Goal: Book appointment/travel/reservation

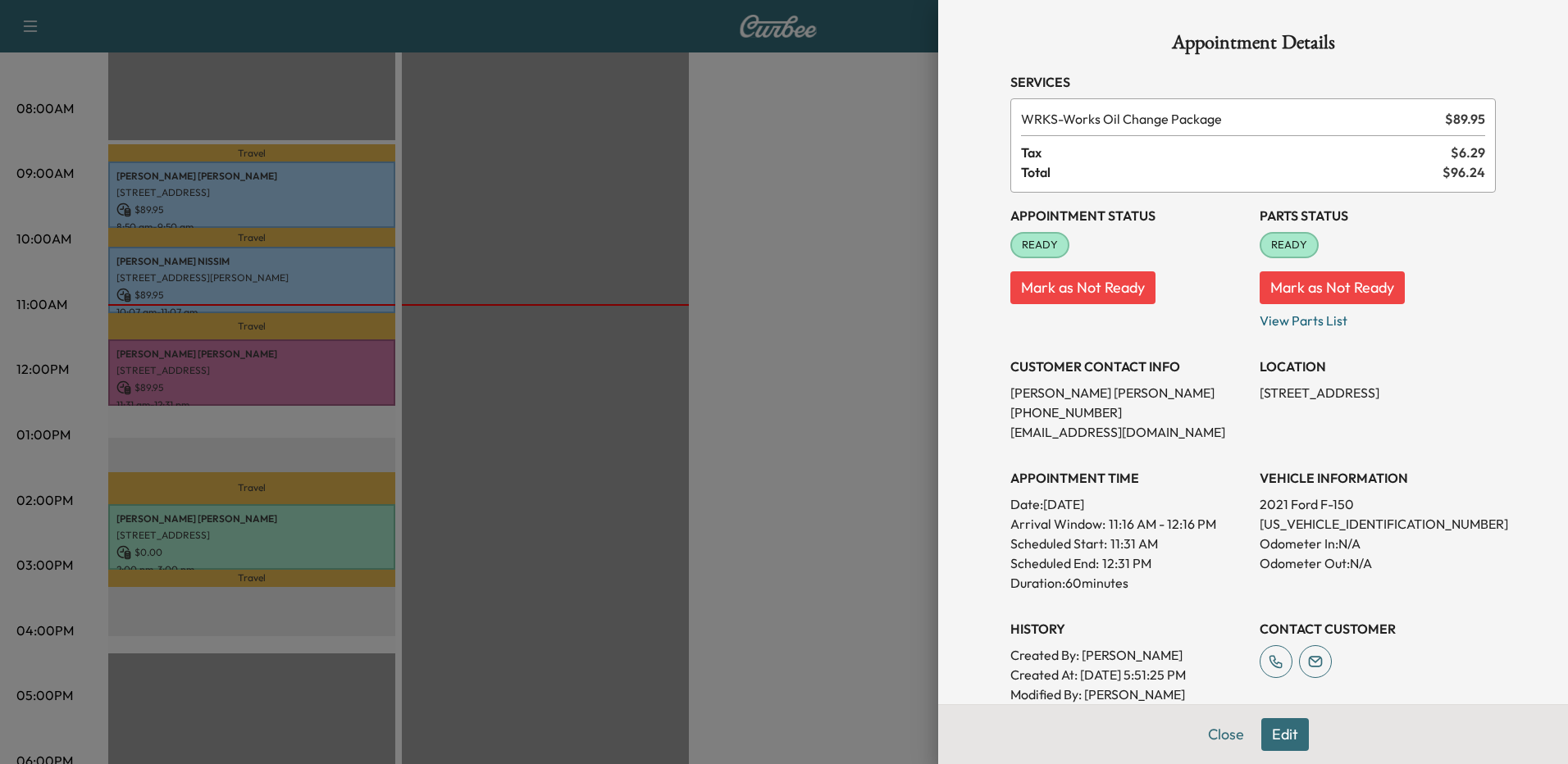
click at [911, 146] on div at bounding box center [784, 382] width 1568 height 764
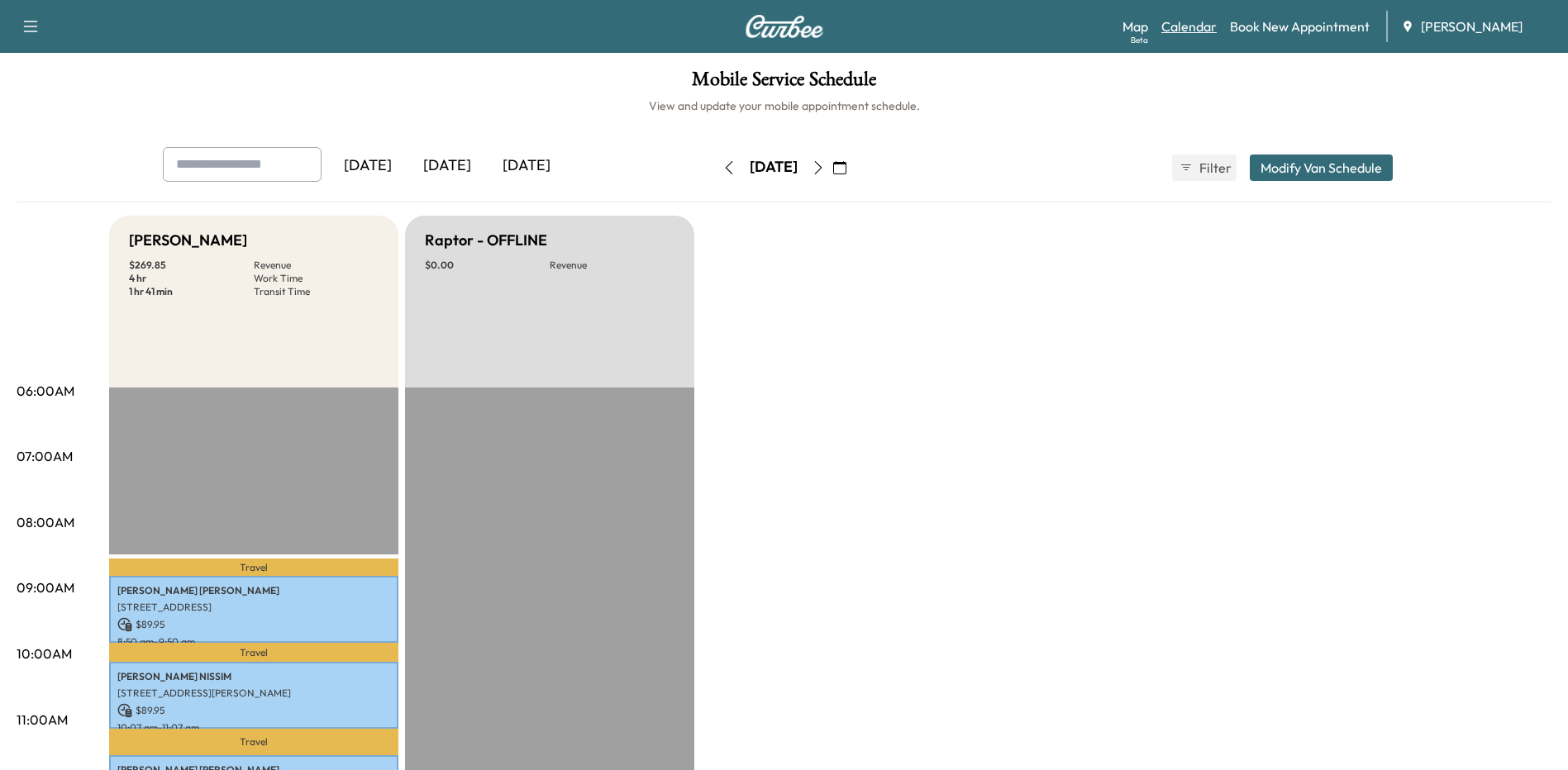
click at [1197, 29] on link "Calendar" at bounding box center [1188, 26] width 56 height 20
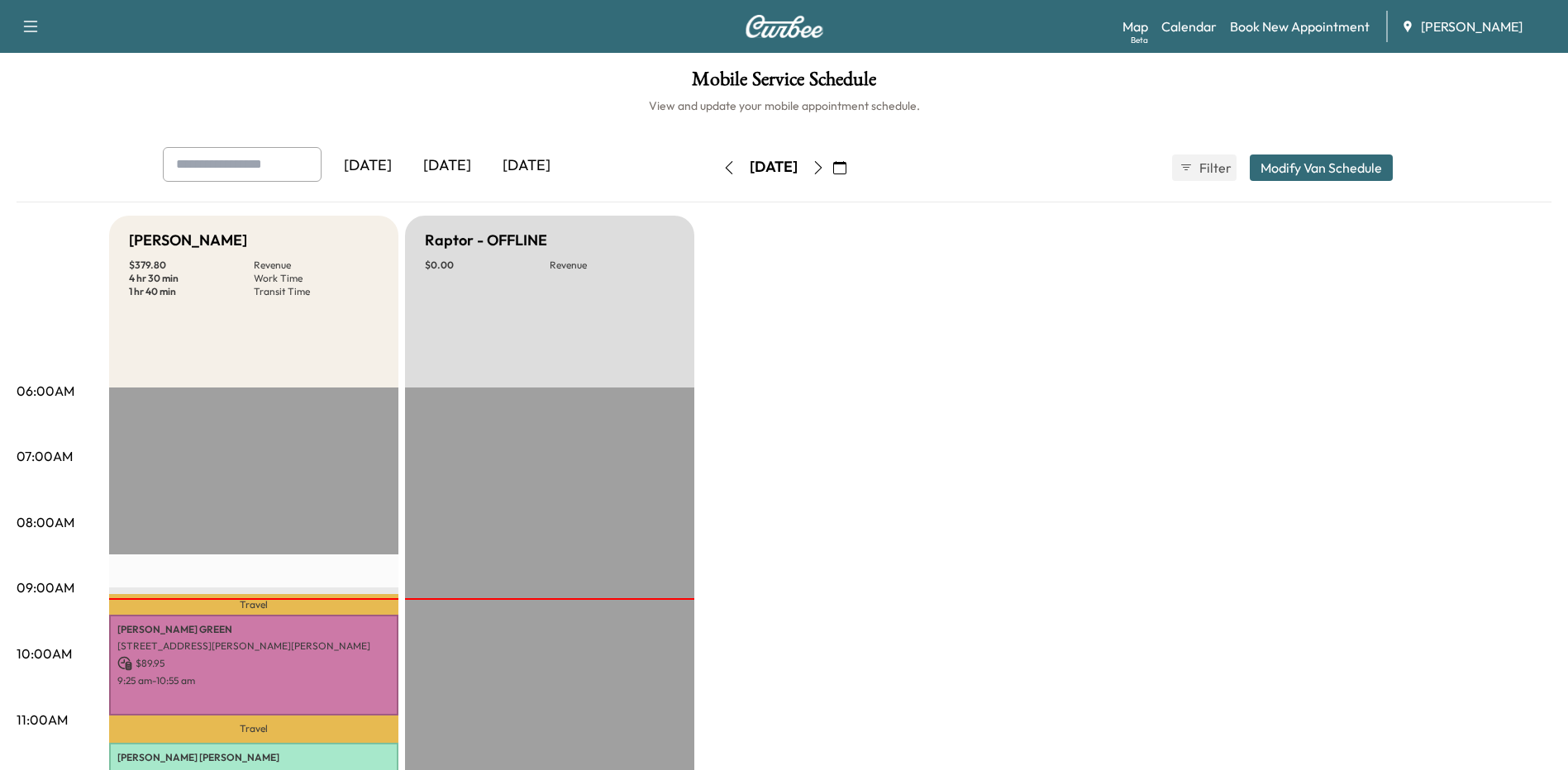
click at [722, 166] on icon "button" at bounding box center [729, 168] width 14 height 14
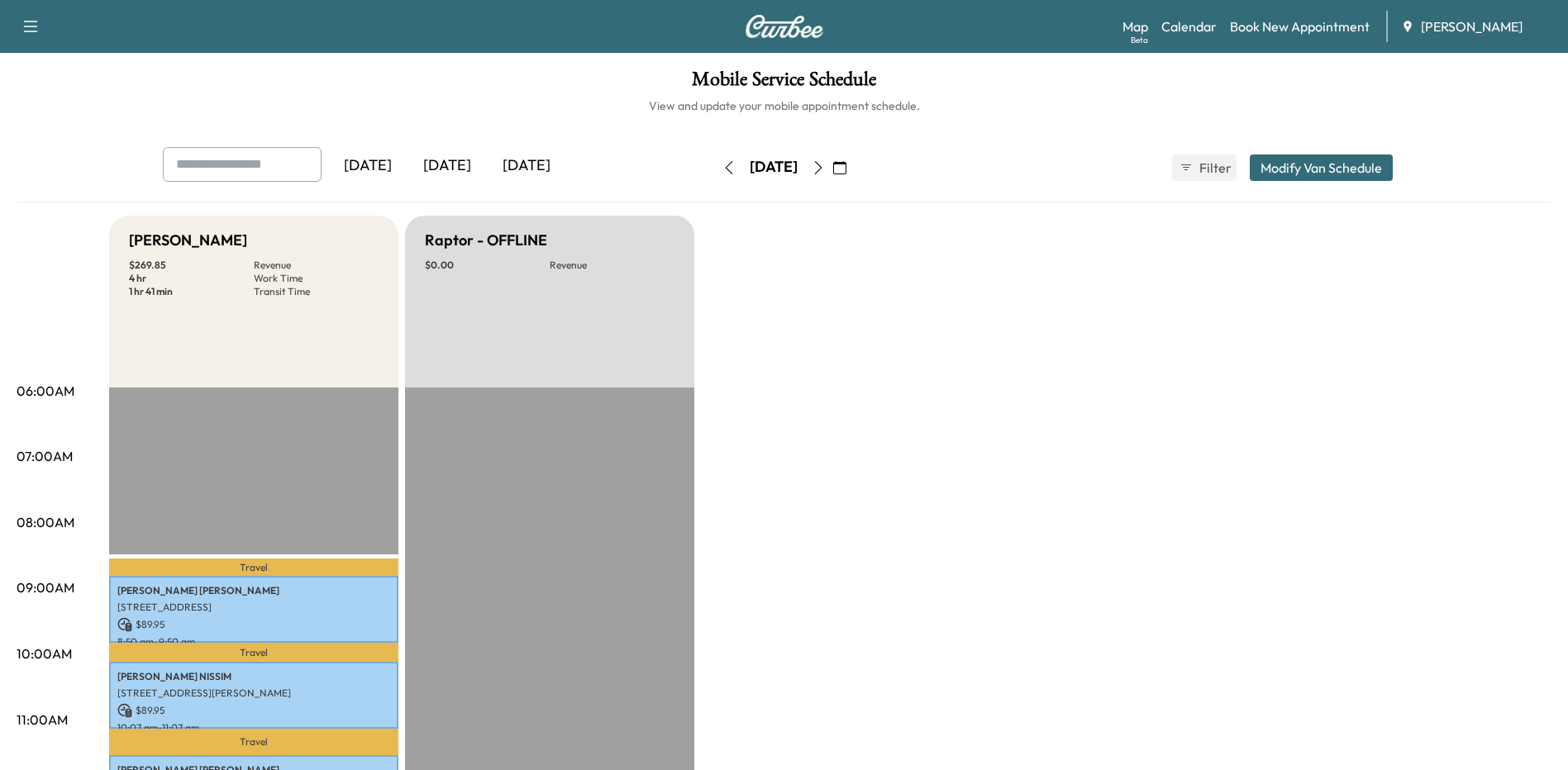
click at [822, 168] on icon "button" at bounding box center [818, 168] width 8 height 14
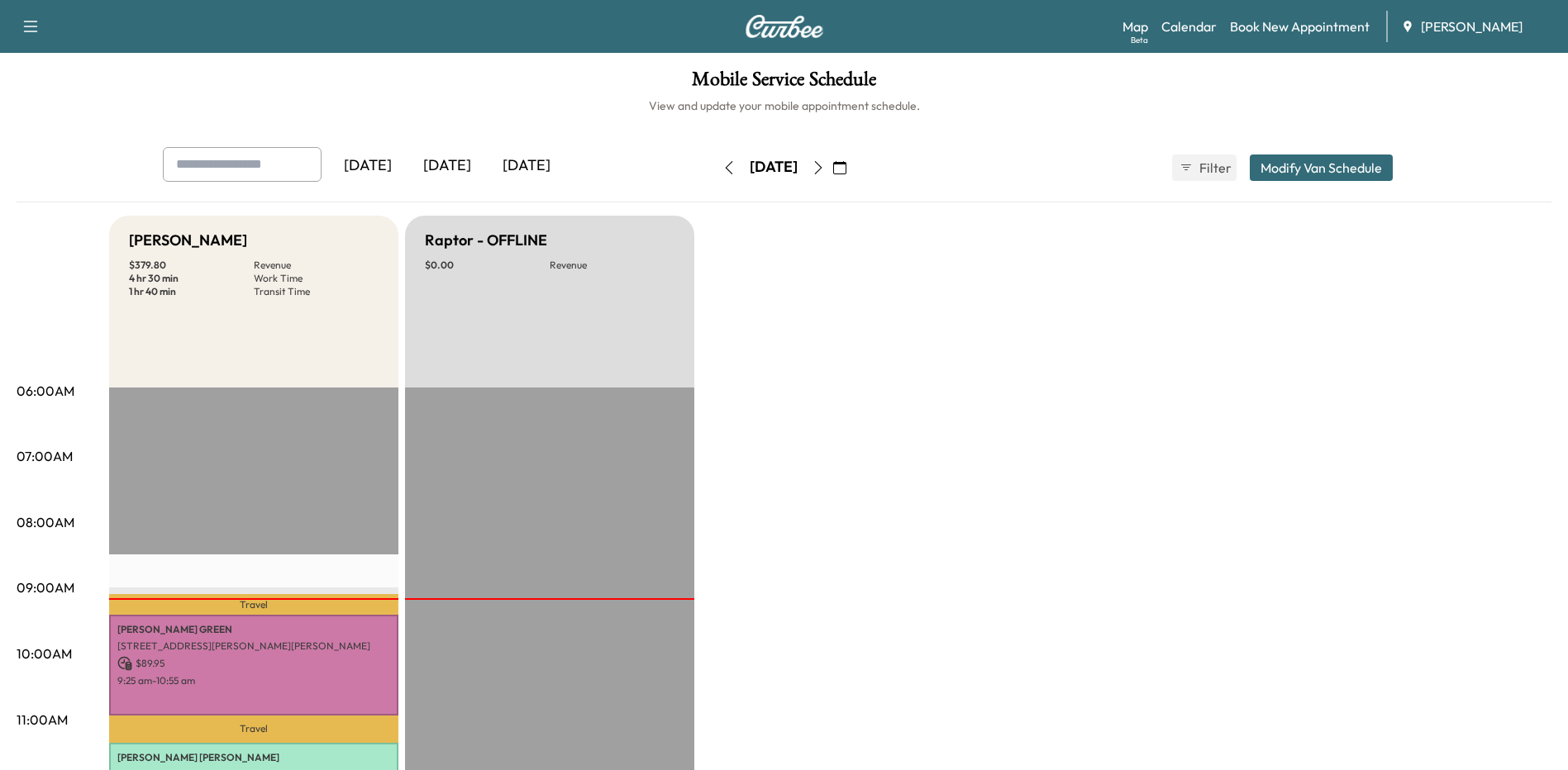
click at [824, 165] on icon "button" at bounding box center [819, 168] width 14 height 14
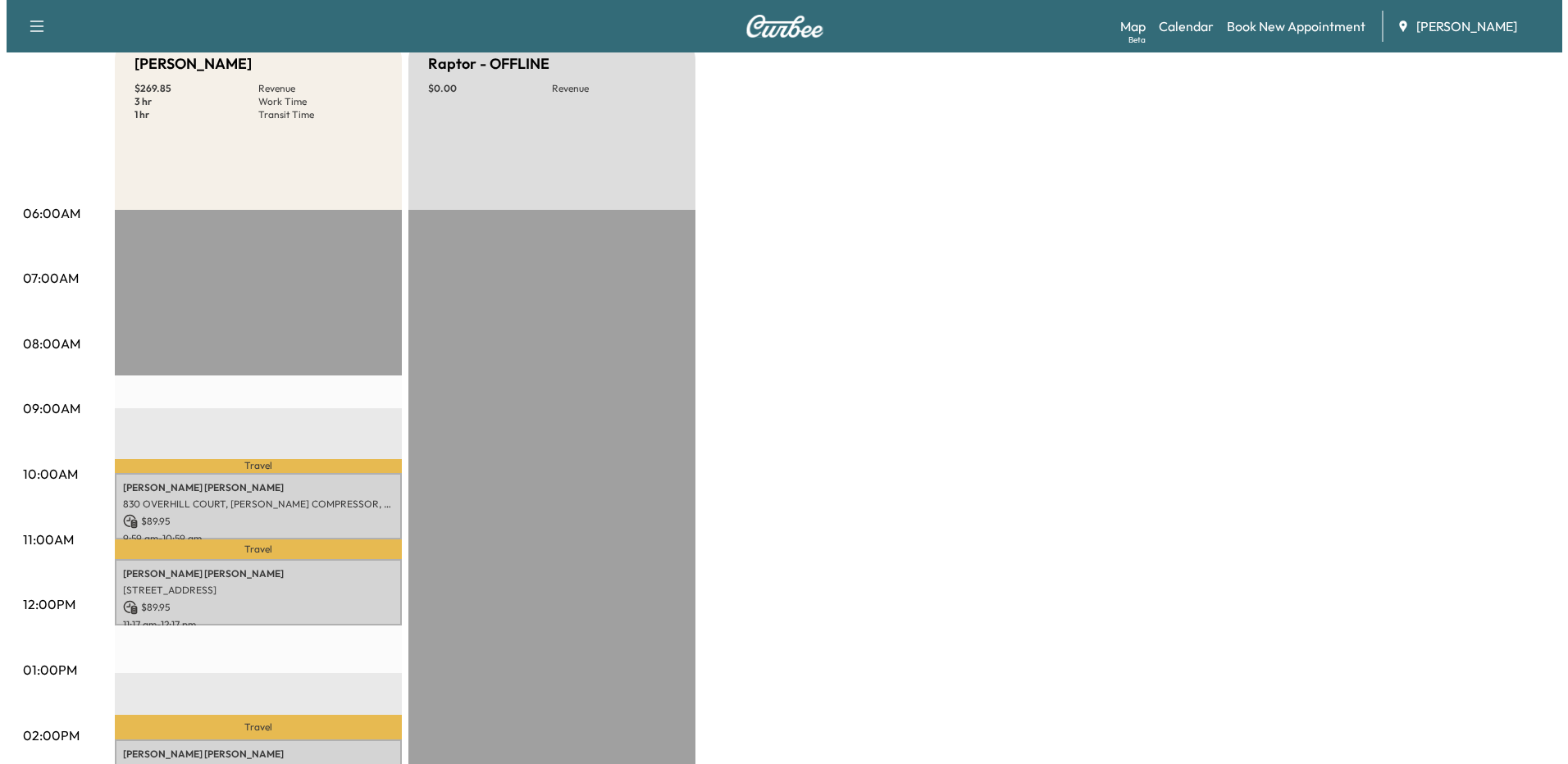
scroll to position [246, 0]
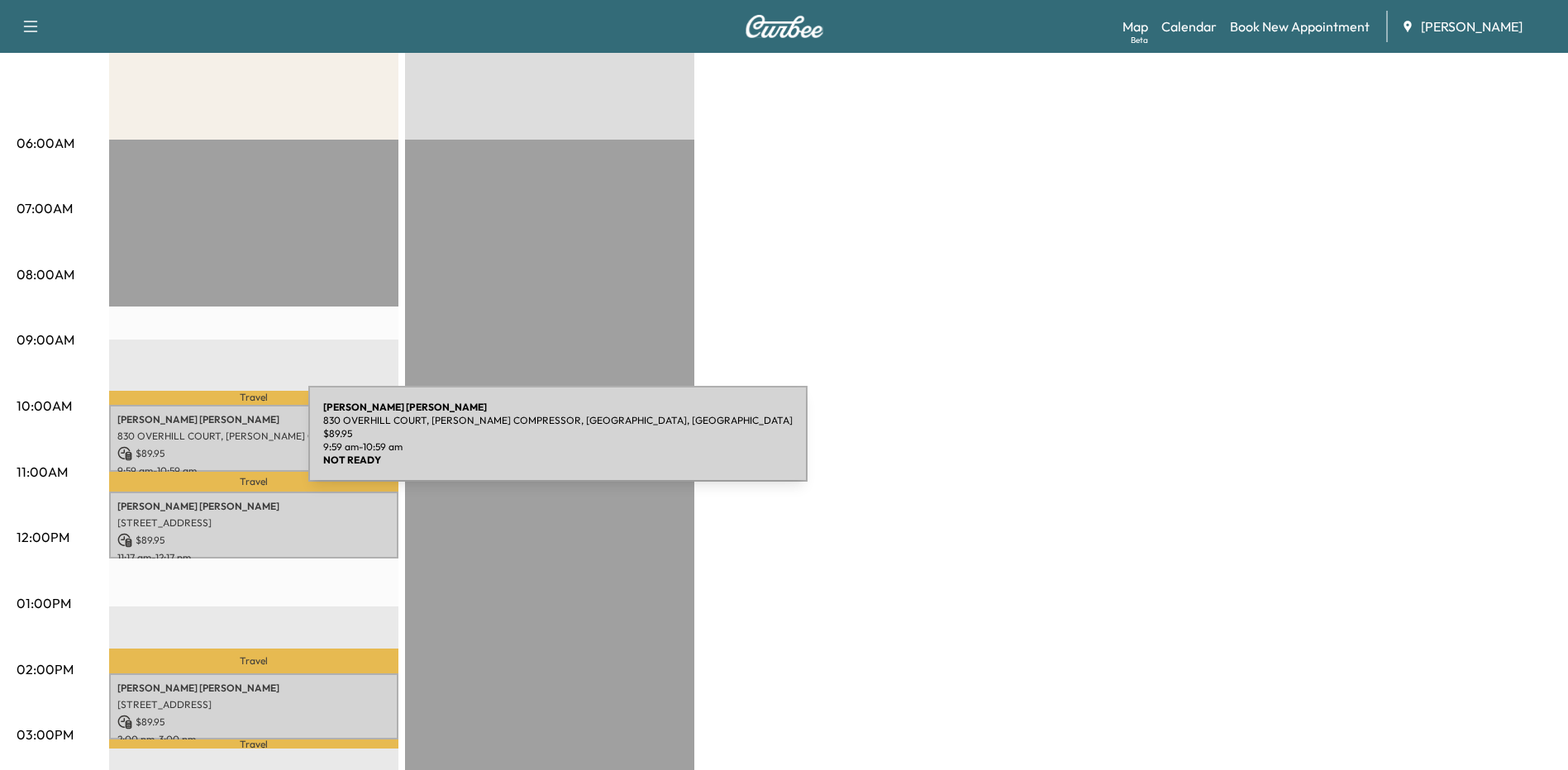
click at [184, 446] on p "$ 89.95" at bounding box center [254, 453] width 273 height 15
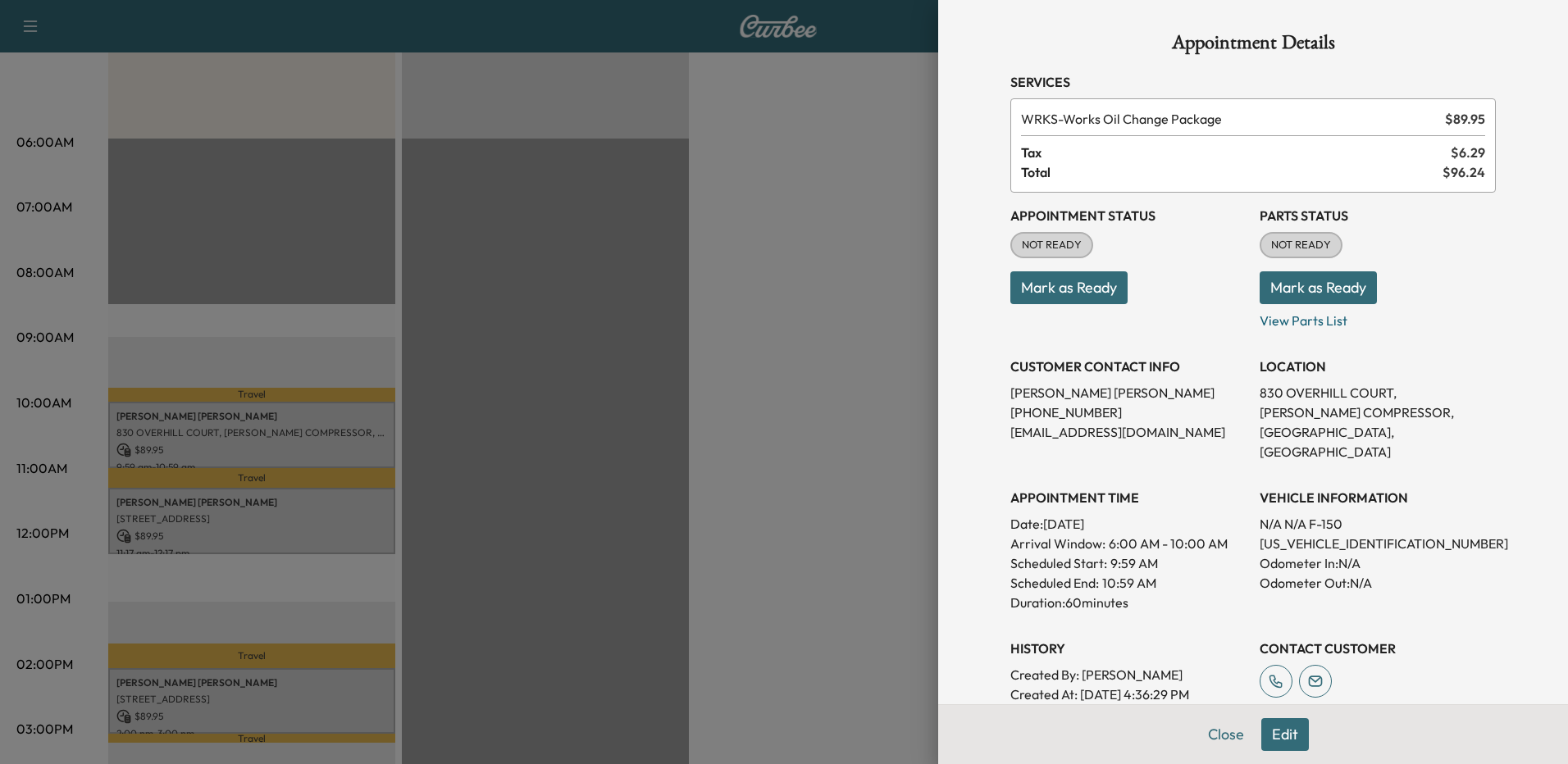
click at [1129, 488] on h3 "APPOINTMENT TIME" at bounding box center [1129, 498] width 236 height 19
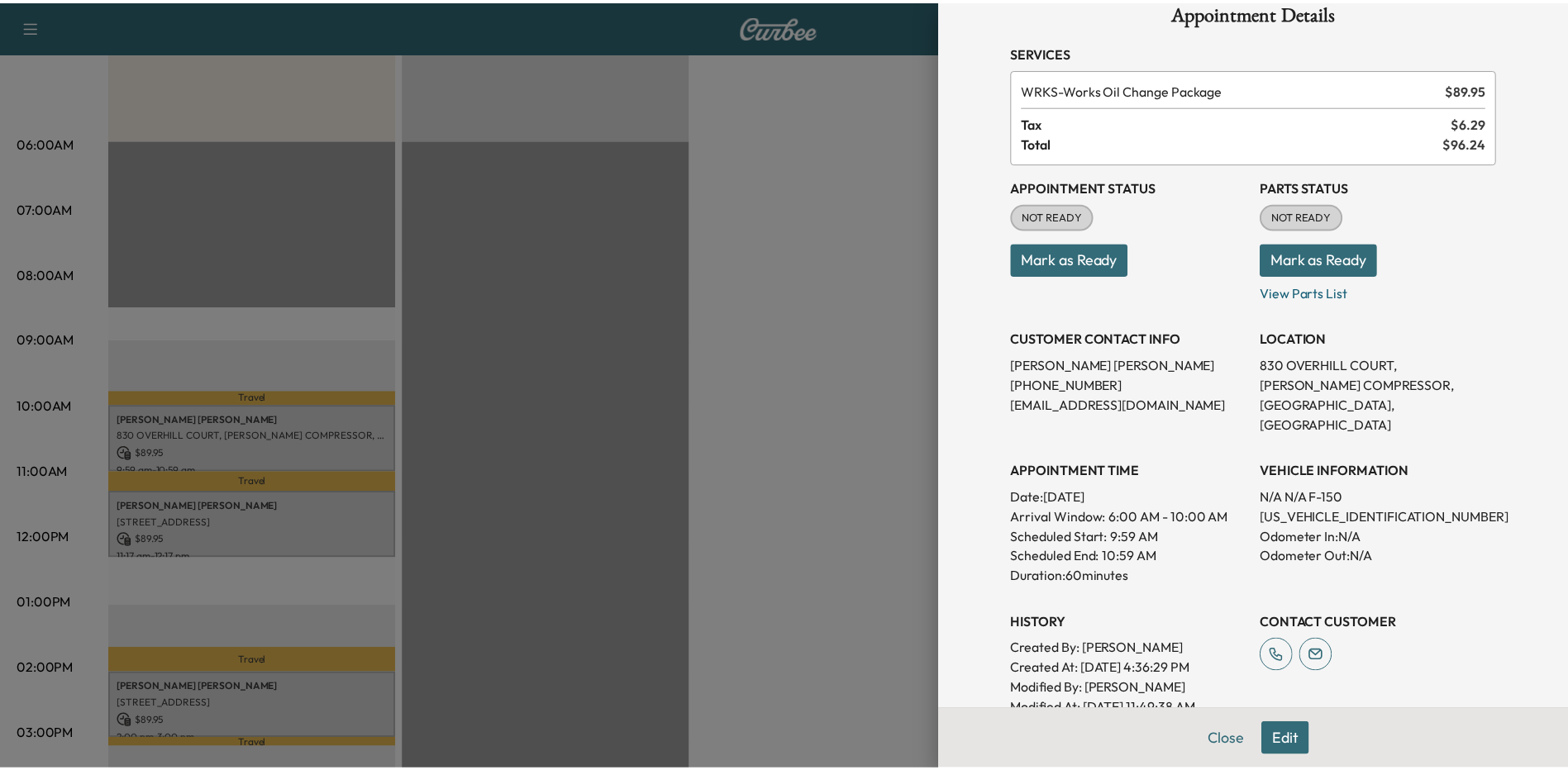
scroll to position [0, 0]
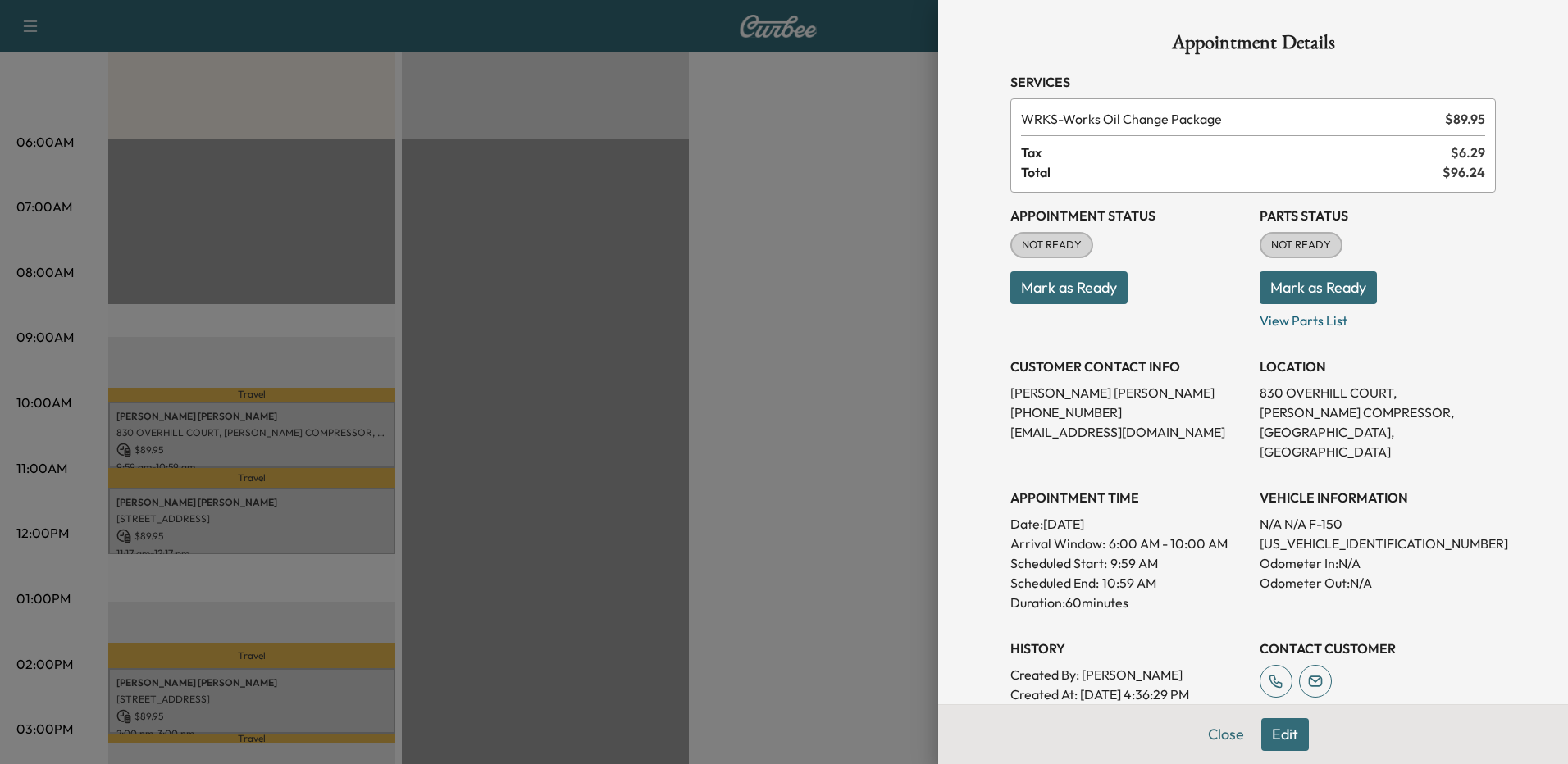
click at [883, 413] on div at bounding box center [784, 382] width 1568 height 764
